Goal: Transaction & Acquisition: Download file/media

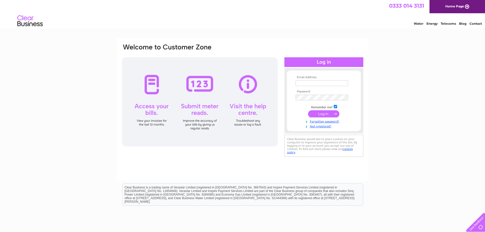
type input "accounts@turnbull-scott.co.uk"
click at [317, 112] on input "submit" at bounding box center [323, 113] width 31 height 7
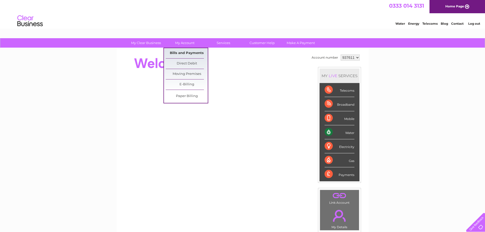
click at [188, 53] on link "Bills and Payments" at bounding box center [187, 53] width 42 height 10
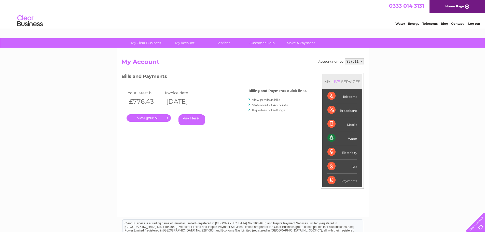
click at [264, 99] on link "View previous bills" at bounding box center [266, 100] width 28 height 4
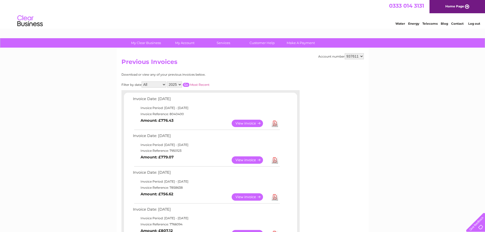
click at [242, 157] on link "View" at bounding box center [250, 159] width 37 height 7
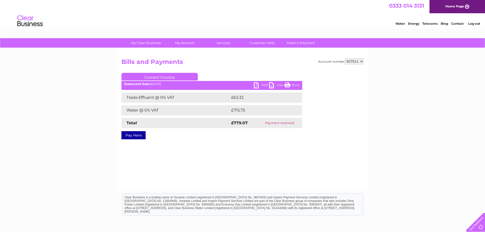
click at [259, 87] on link "PDF" at bounding box center [261, 85] width 15 height 7
